Goal: Task Accomplishment & Management: Manage account settings

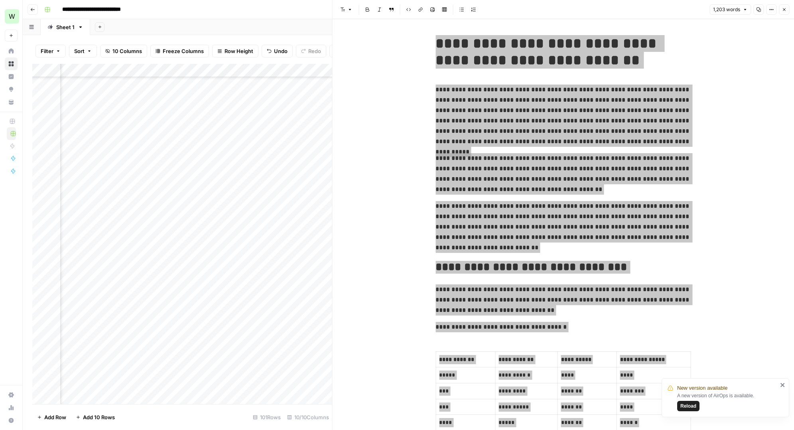
scroll to position [1055, 175]
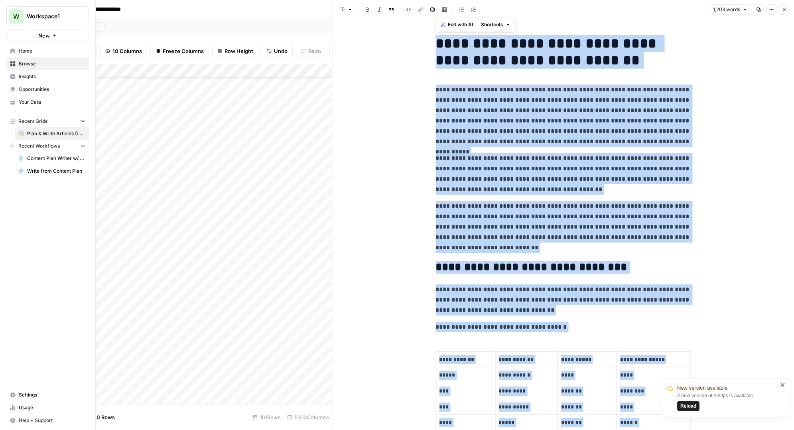
click at [29, 390] on link "Settings" at bounding box center [47, 394] width 83 height 13
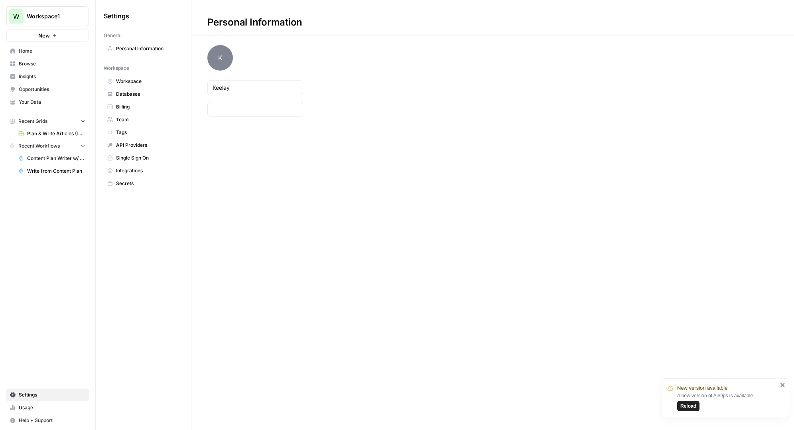
click at [133, 118] on span "Team" at bounding box center [147, 119] width 63 height 7
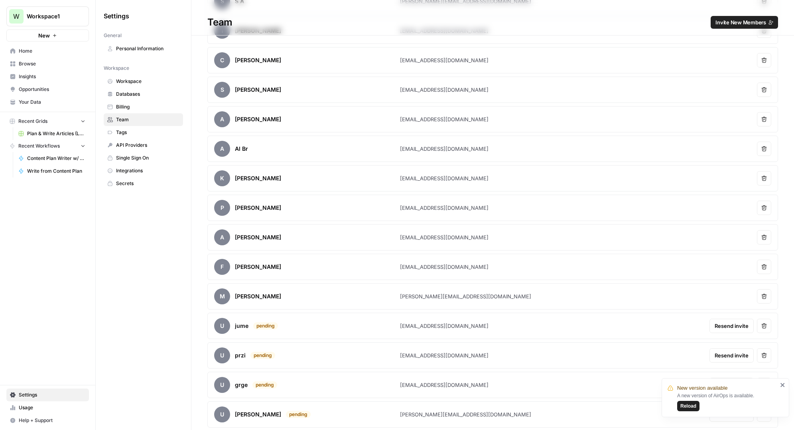
scroll to position [471, 0]
click at [782, 383] on icon "close" at bounding box center [783, 385] width 6 height 6
click at [731, 326] on span "Resend invite" at bounding box center [732, 325] width 34 height 8
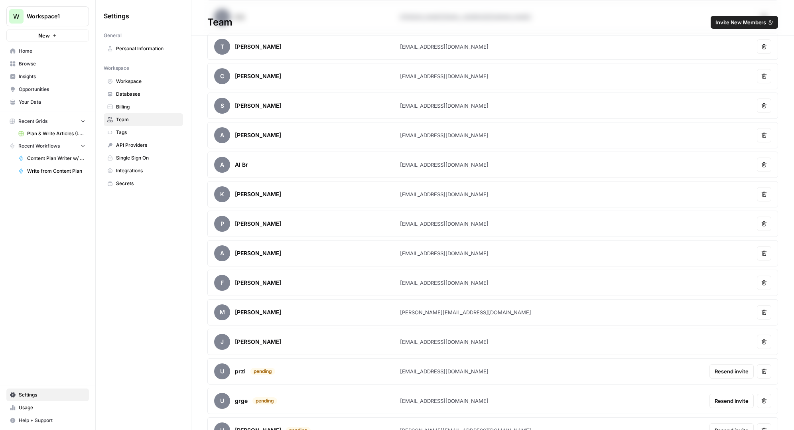
scroll to position [471, 0]
